Goal: Obtain resource: Obtain resource

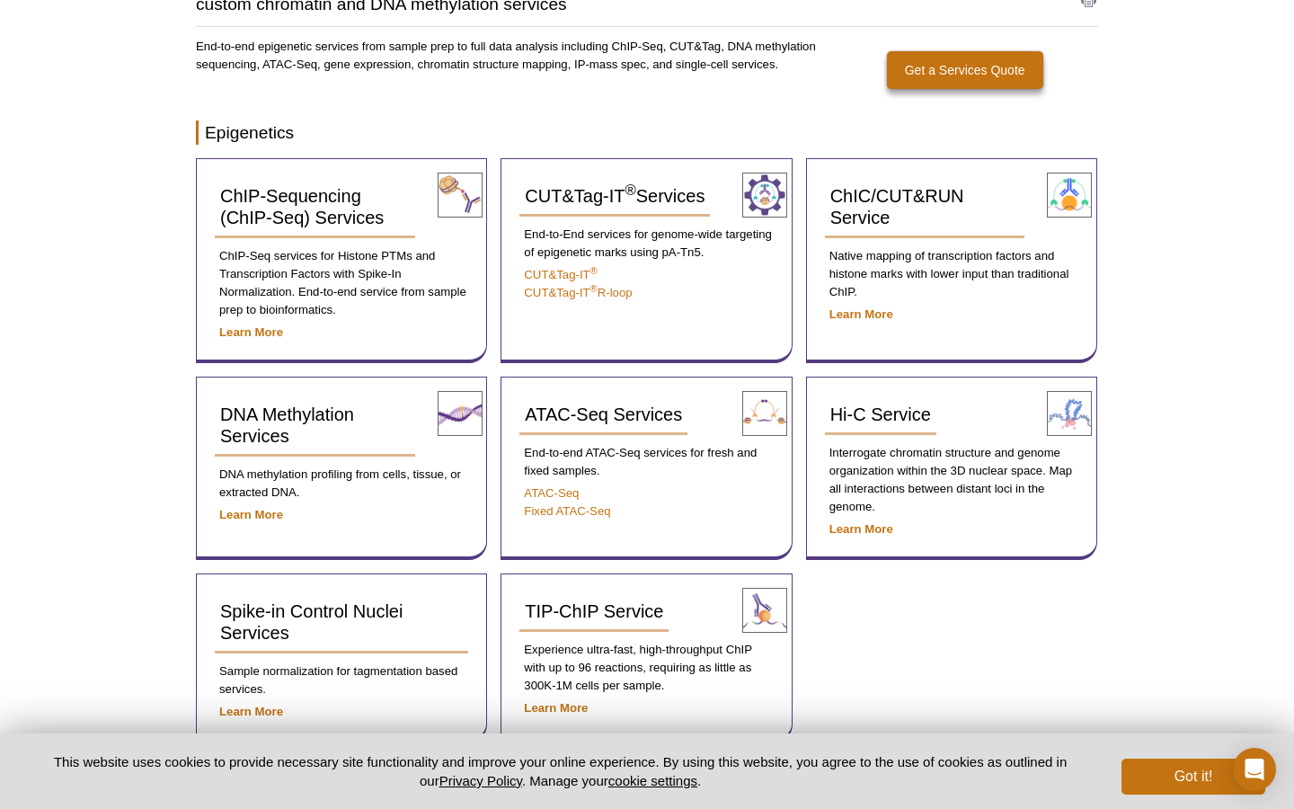
scroll to position [114, 0]
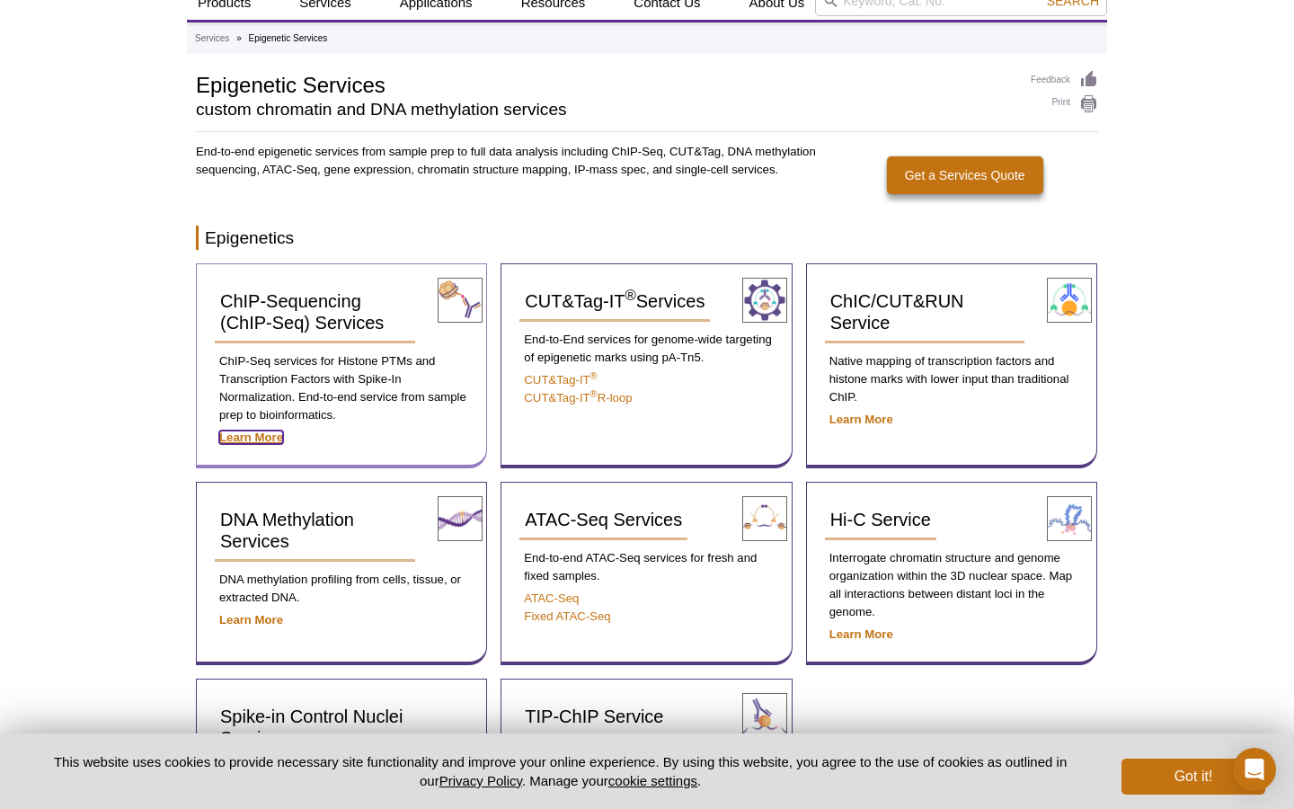
click at [259, 436] on strong "Learn More" at bounding box center [251, 436] width 64 height 13
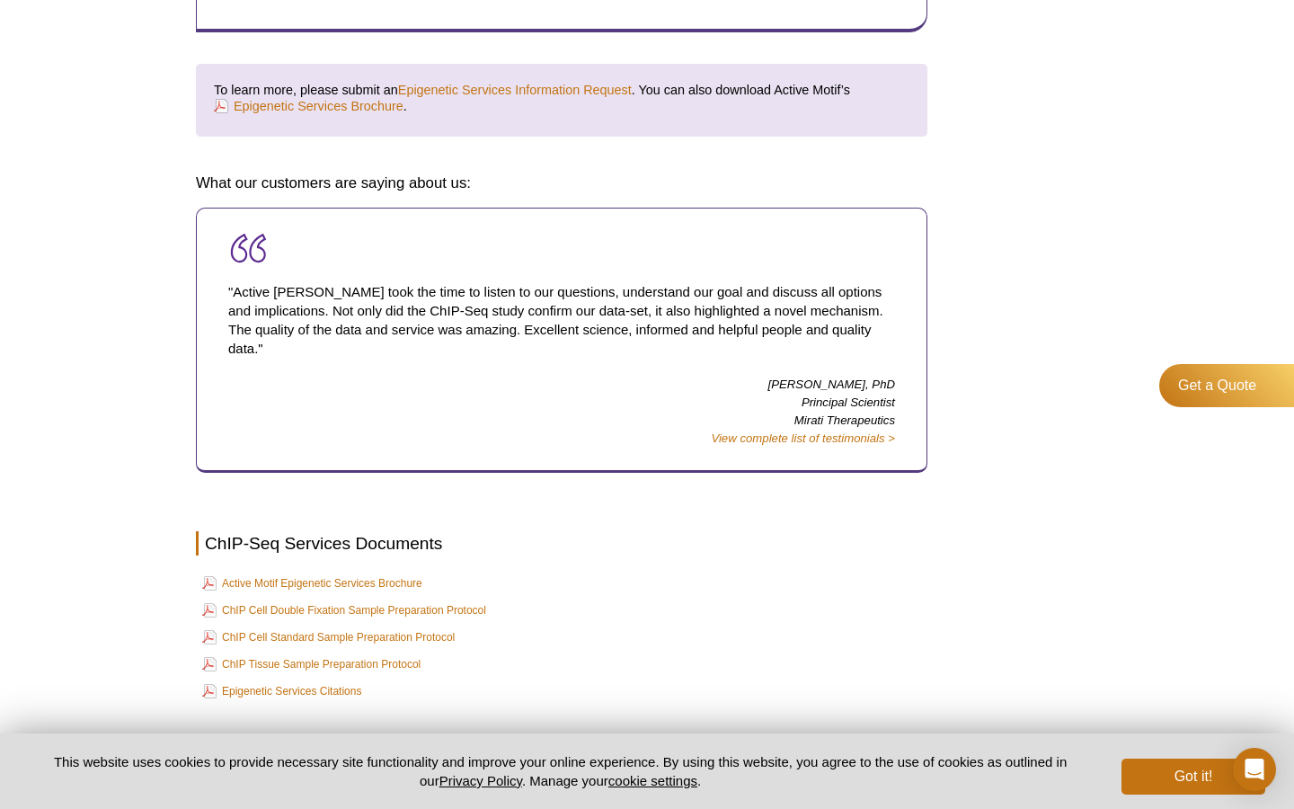
scroll to position [3172, 0]
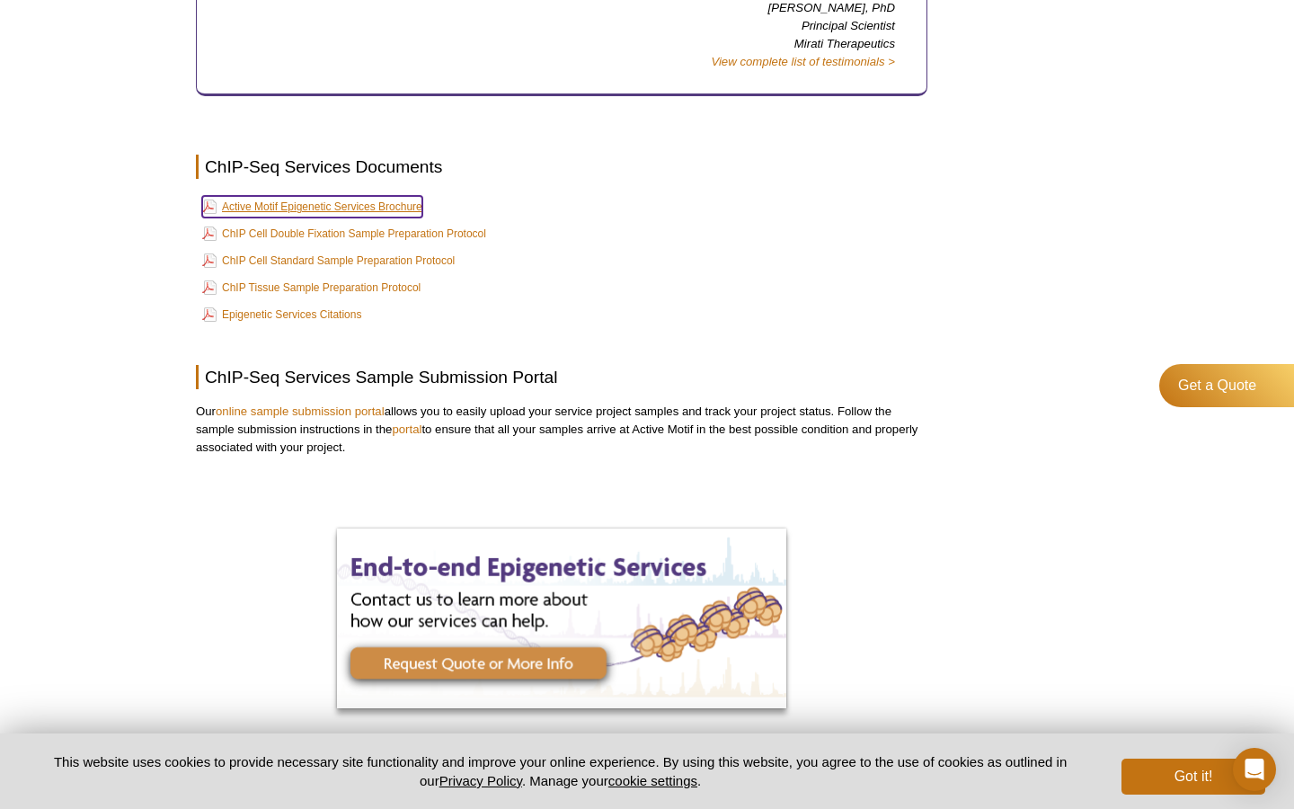
click at [375, 196] on link "Active Motif Epigenetic Services Brochure" at bounding box center [312, 207] width 220 height 22
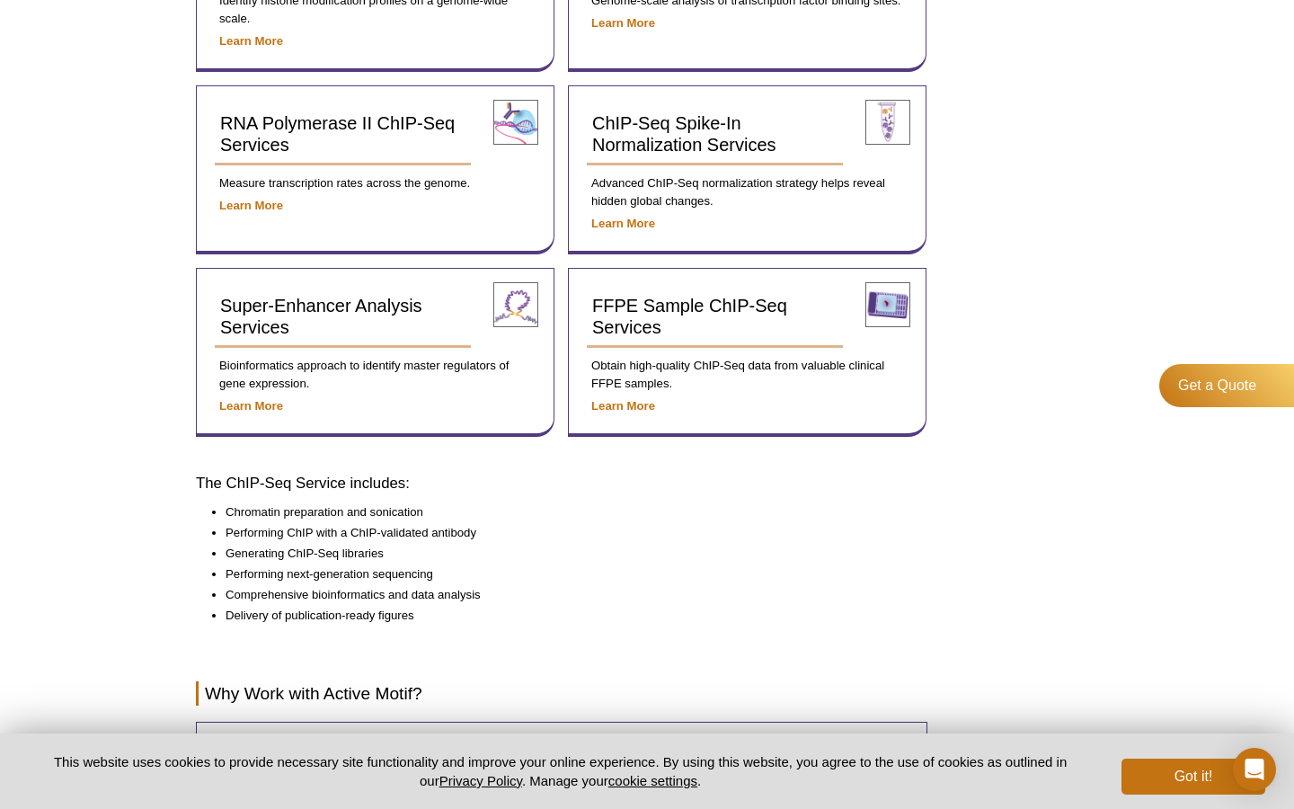
scroll to position [0, 0]
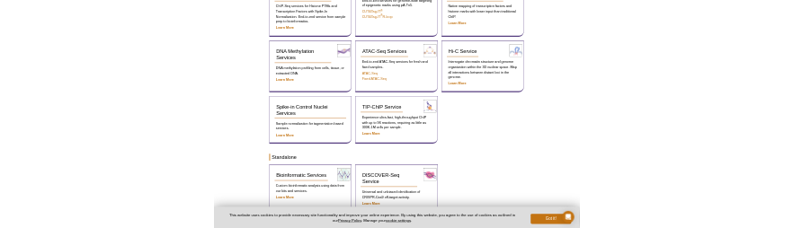
scroll to position [193, 0]
